Goal: Information Seeking & Learning: Learn about a topic

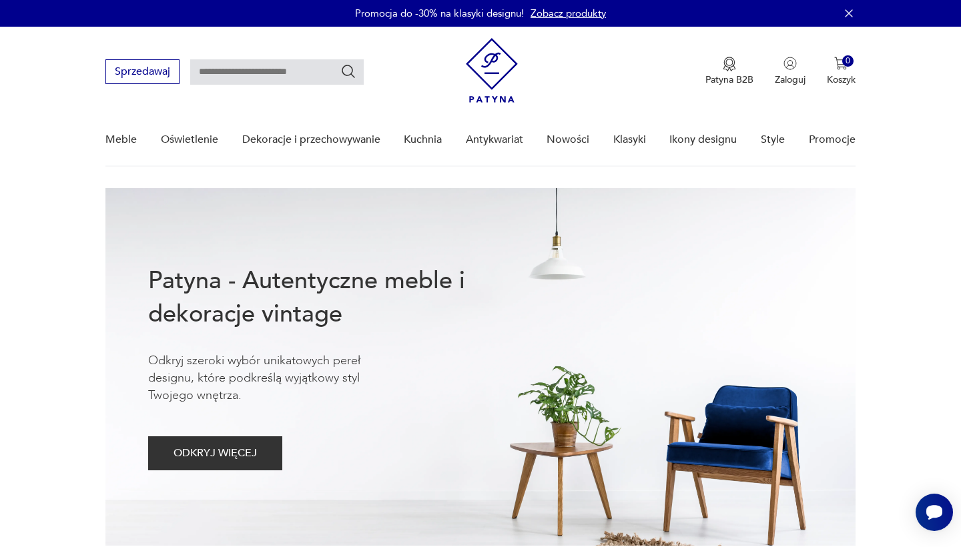
click at [226, 70] on input "text" at bounding box center [277, 71] width 174 height 25
type input "******"
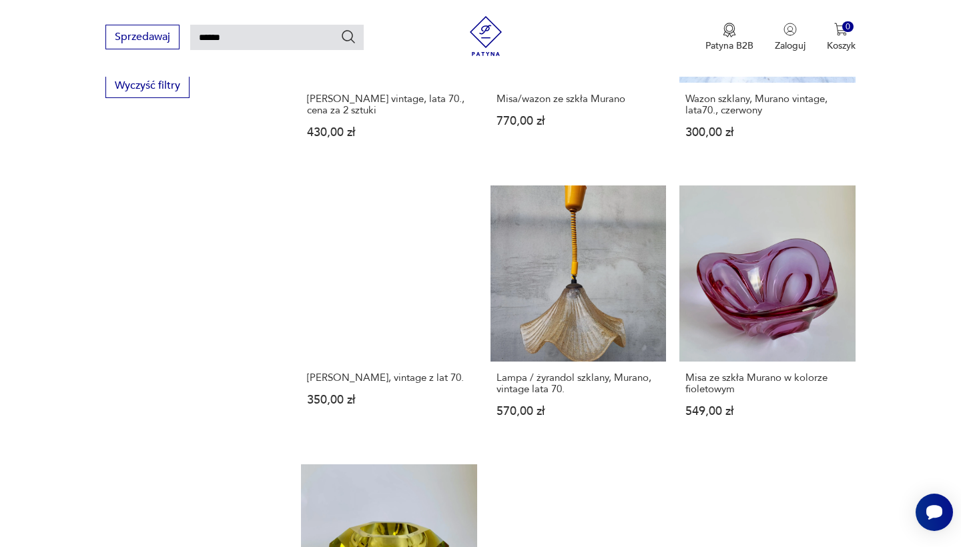
scroll to position [976, 0]
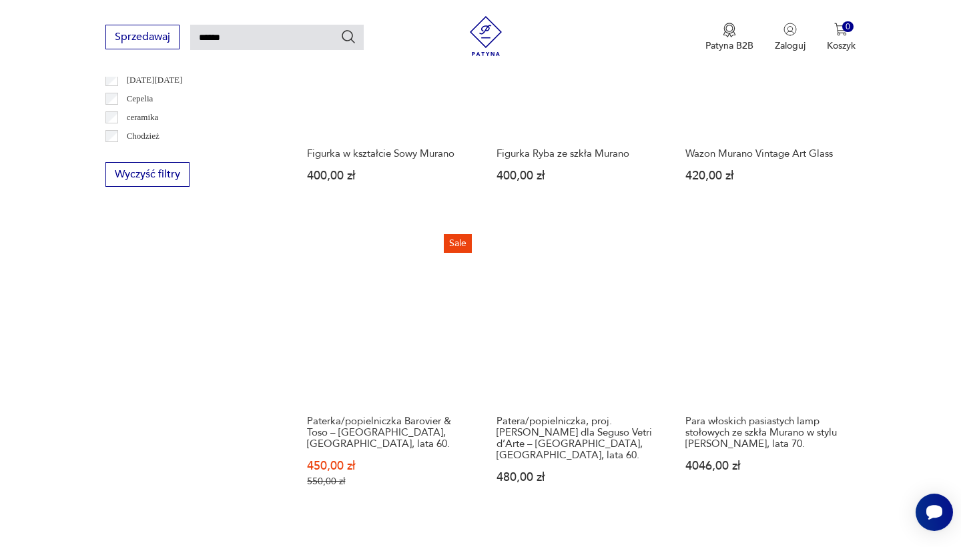
scroll to position [872, 0]
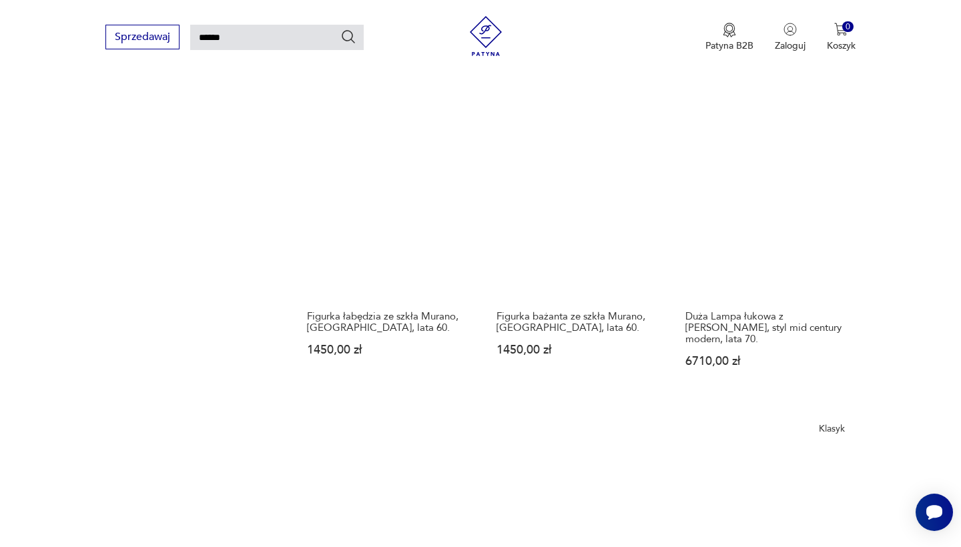
scroll to position [1041, 0]
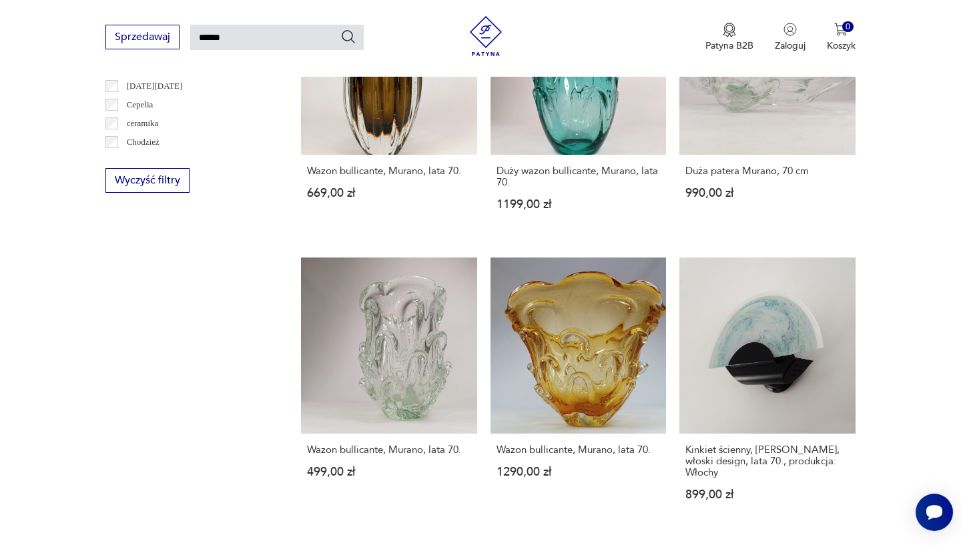
scroll to position [864, 0]
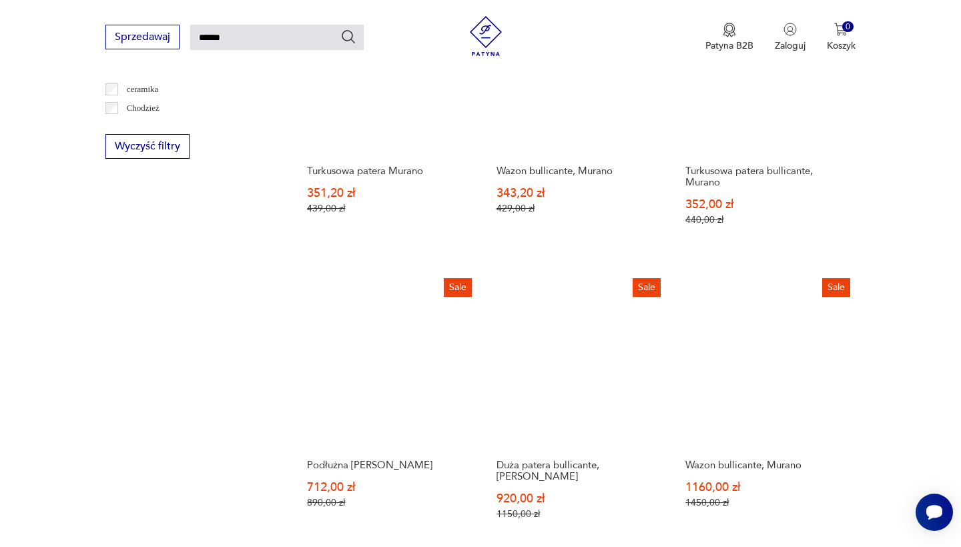
scroll to position [899, 0]
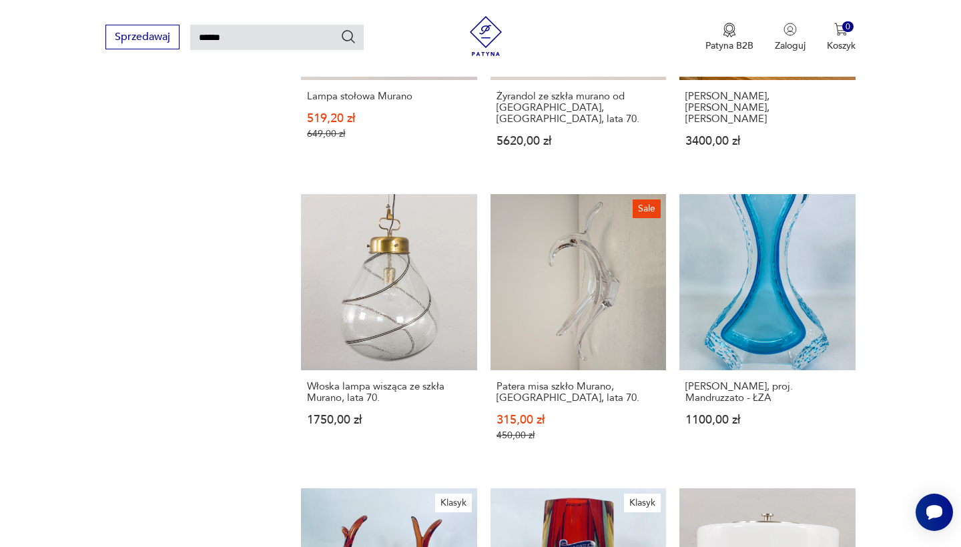
scroll to position [991, 0]
